Goal: Find specific page/section: Find specific page/section

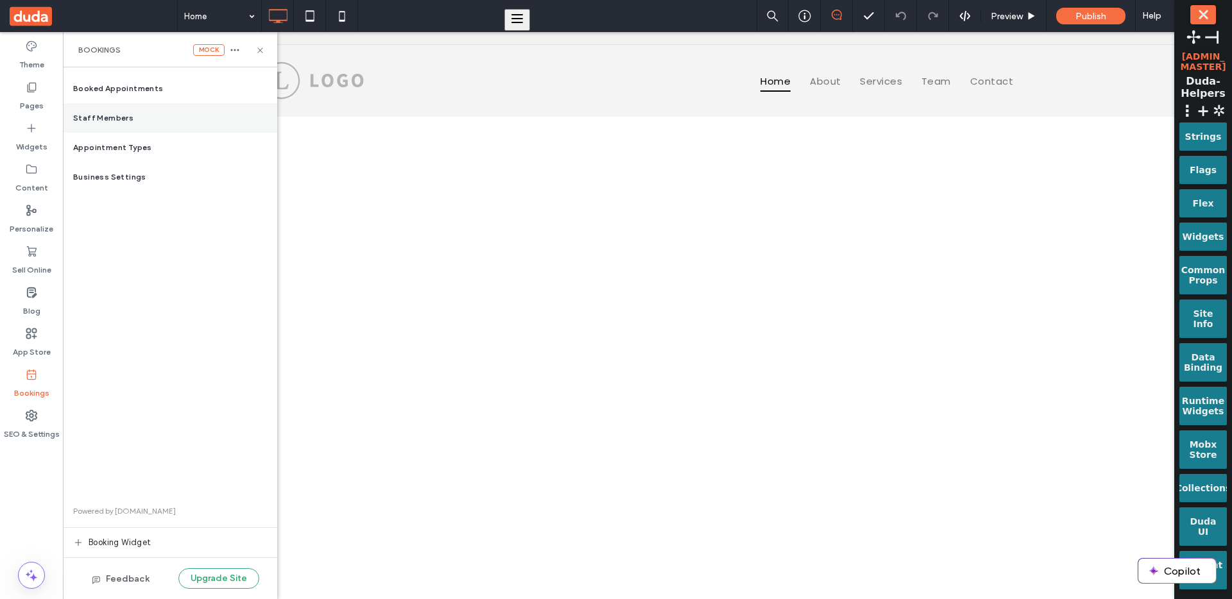
click at [134, 119] on div "Staff Members" at bounding box center [170, 118] width 214 height 30
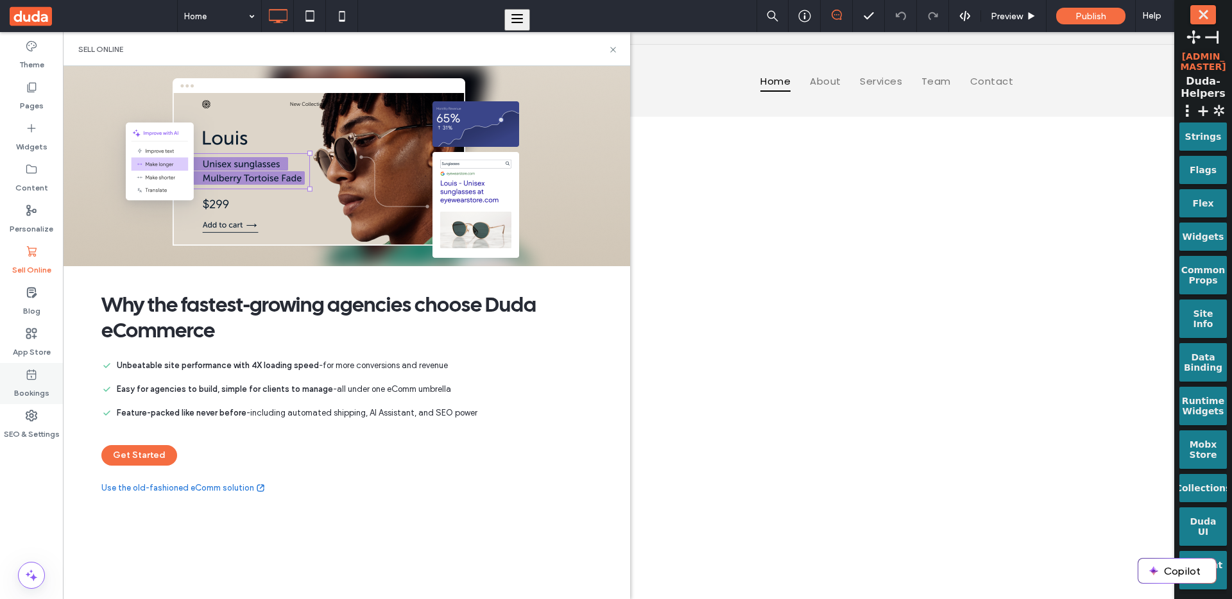
click at [38, 377] on div "Bookings" at bounding box center [31, 383] width 63 height 41
click at [1190, 116] on span "⋮" at bounding box center [1186, 111] width 15 height 18
click at [0, 0] on button "Site Admin" at bounding box center [0, 0] width 0 height 0
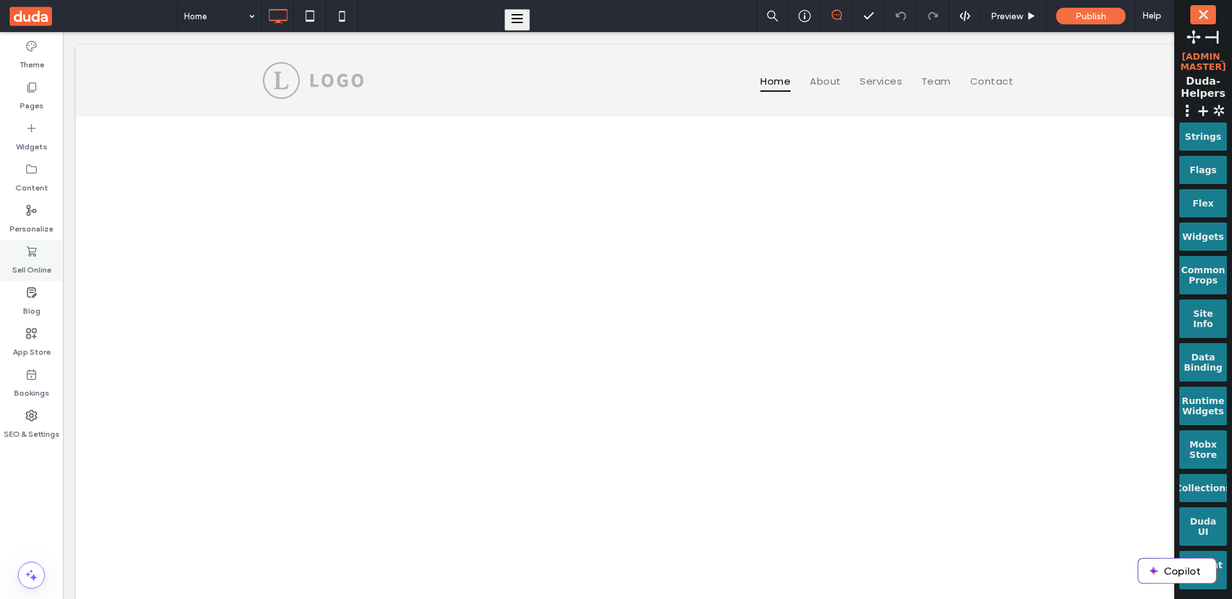
click at [40, 256] on div "Sell Online" at bounding box center [31, 260] width 63 height 41
click at [46, 382] on label "Bookings" at bounding box center [31, 390] width 35 height 18
click at [1185, 115] on span "⋮" at bounding box center [1186, 111] width 15 height 18
click at [0, 0] on button "Site Admin" at bounding box center [0, 0] width 0 height 0
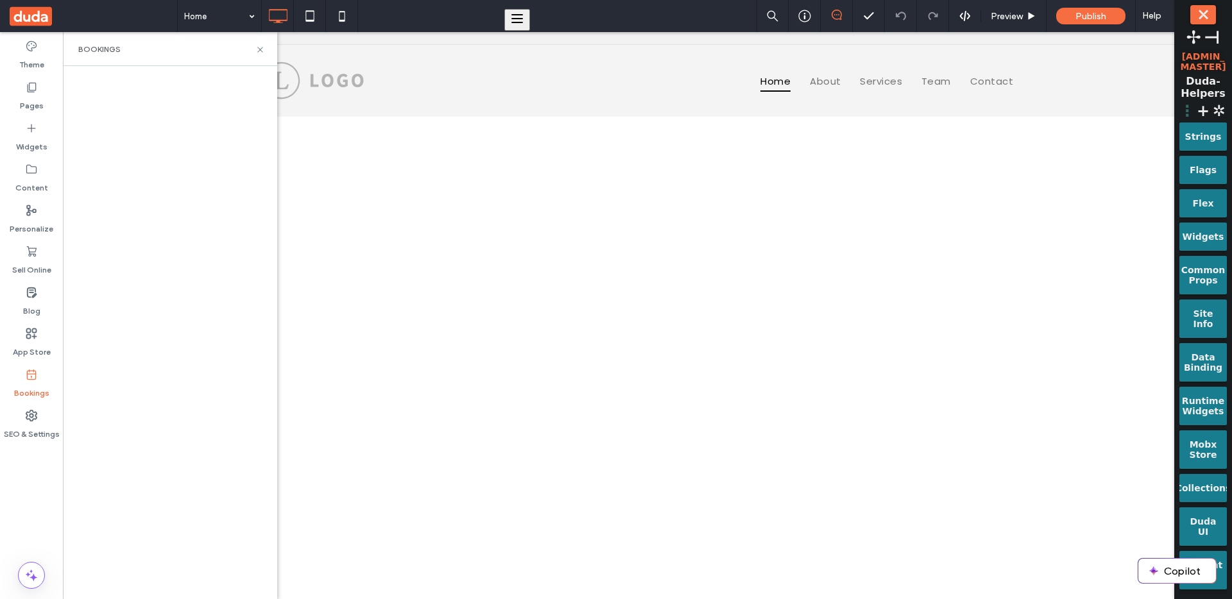
click at [1190, 108] on span "⋮" at bounding box center [1186, 111] width 15 height 18
click at [0, 0] on button "Site Admin" at bounding box center [0, 0] width 0 height 0
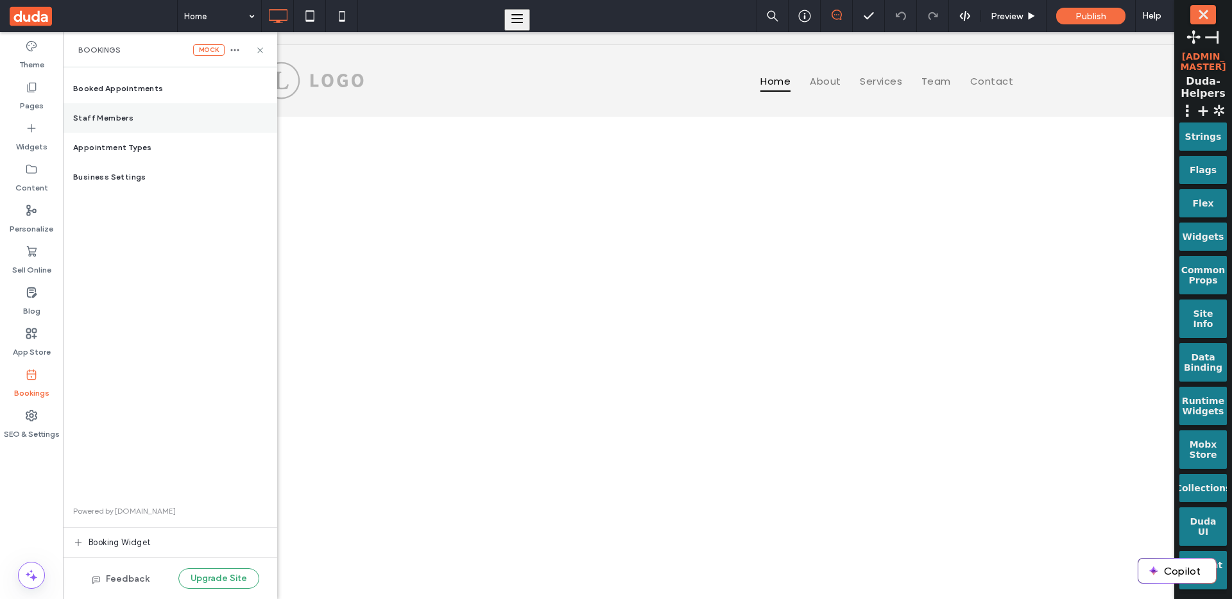
click at [144, 122] on div "Staff Members" at bounding box center [170, 118] width 214 height 30
click at [37, 374] on icon at bounding box center [31, 374] width 13 height 13
